Goal: Book appointment/travel/reservation

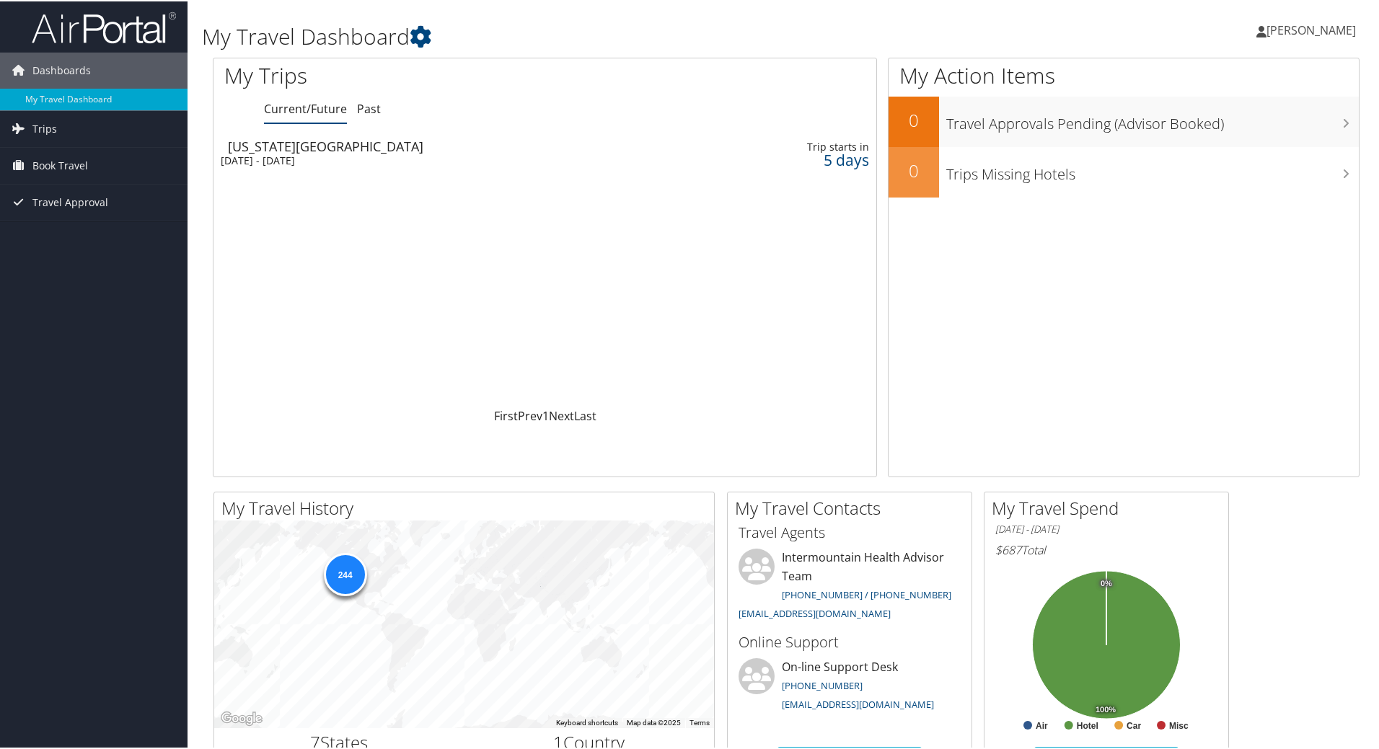
click at [345, 156] on div "Mon 8 Sep 2025 - Tue 9 Sep 2025" at bounding box center [424, 159] width 407 height 13
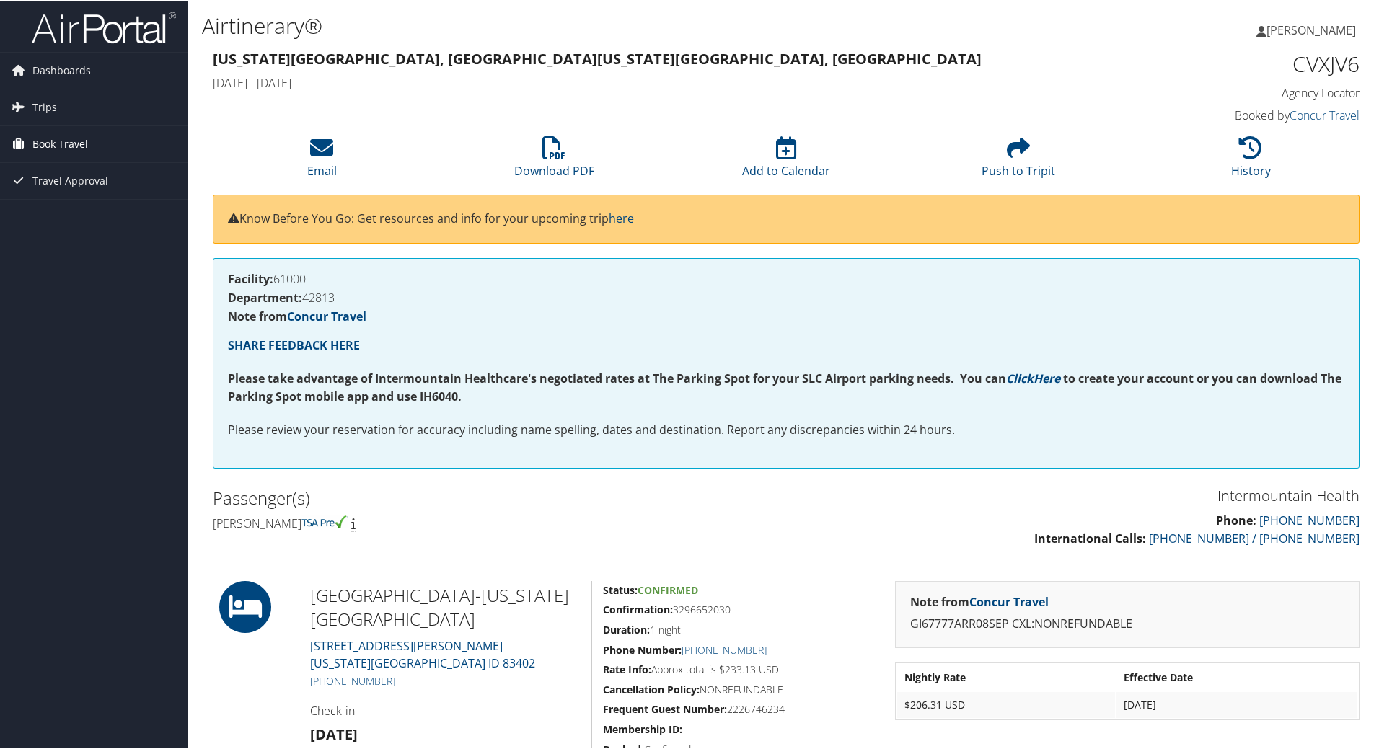
click at [54, 141] on span "Book Travel" at bounding box center [60, 143] width 56 height 36
click at [61, 206] on link "Book/Manage Online Trips" at bounding box center [94, 215] width 188 height 22
